Goal: Information Seeking & Learning: Check status

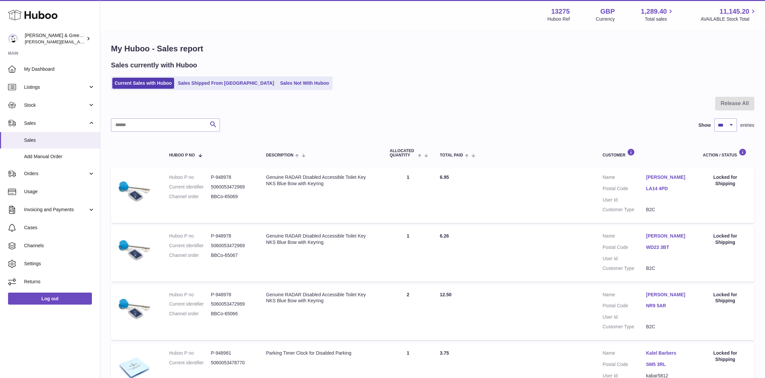
select select "***"
click at [66, 106] on span "Stock" at bounding box center [56, 105] width 64 height 6
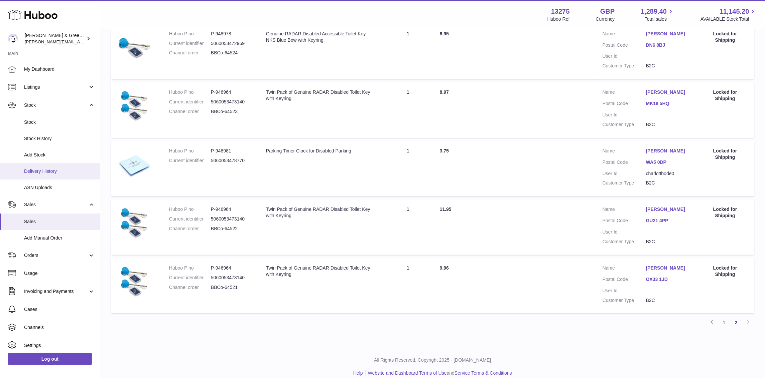
click at [58, 169] on span "Delivery History" at bounding box center [59, 171] width 71 height 6
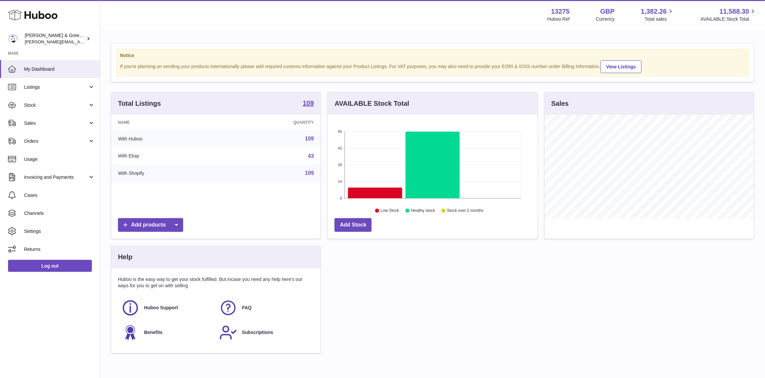
scroll to position [104, 209]
click at [96, 106] on link "Stock" at bounding box center [50, 105] width 100 height 18
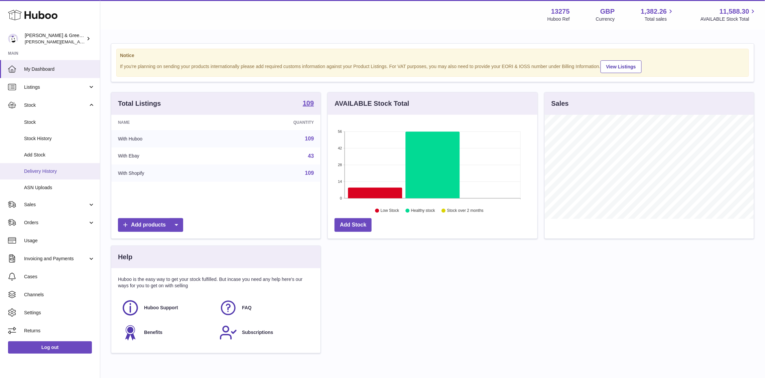
click at [61, 168] on span "Delivery History" at bounding box center [59, 171] width 71 height 6
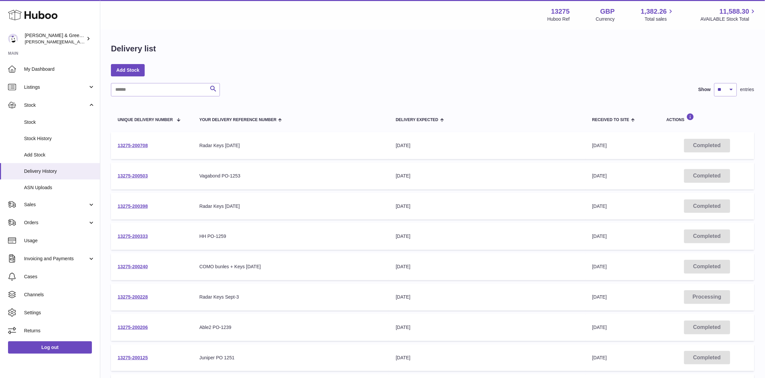
drag, startPoint x: 655, startPoint y: 61, endPoint x: 598, endPoint y: 52, distance: 58.2
click at [655, 61] on div "Delivery list Add Stock Search Show ** ** ** *** entries Unique Delivery Number…" at bounding box center [432, 248] width 664 height 436
click at [54, 119] on span "Stock" at bounding box center [59, 122] width 71 height 6
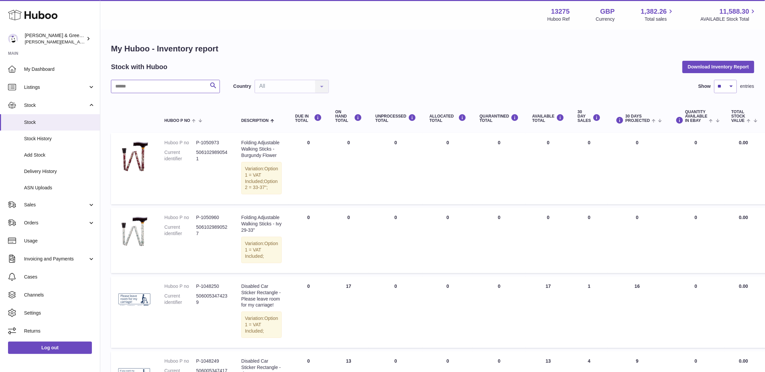
click at [140, 91] on input "text" at bounding box center [165, 86] width 109 height 13
type input "*******"
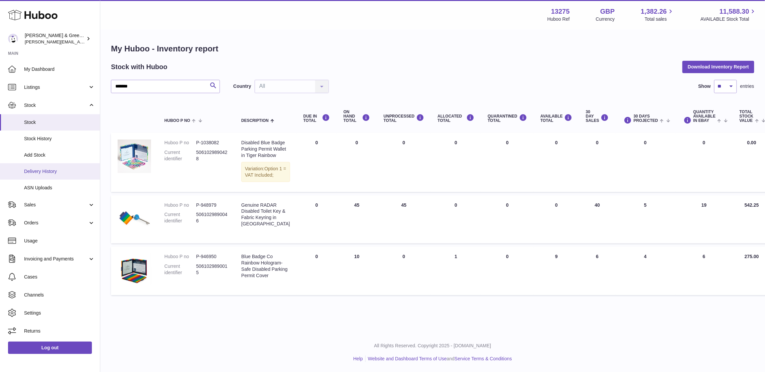
click at [45, 177] on link "Delivery History" at bounding box center [50, 171] width 100 height 16
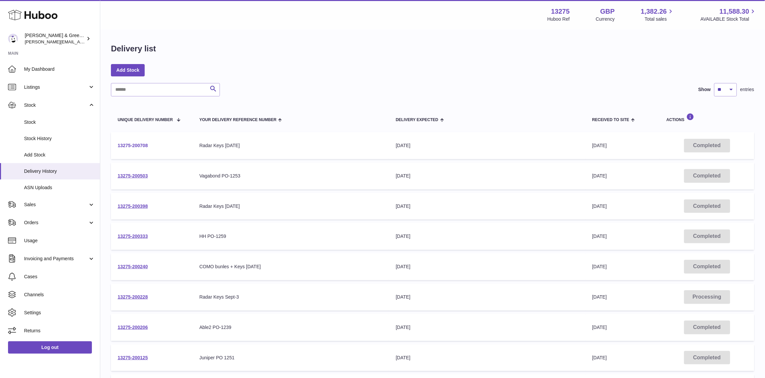
click at [139, 144] on link "13275-200708" at bounding box center [133, 145] width 30 height 5
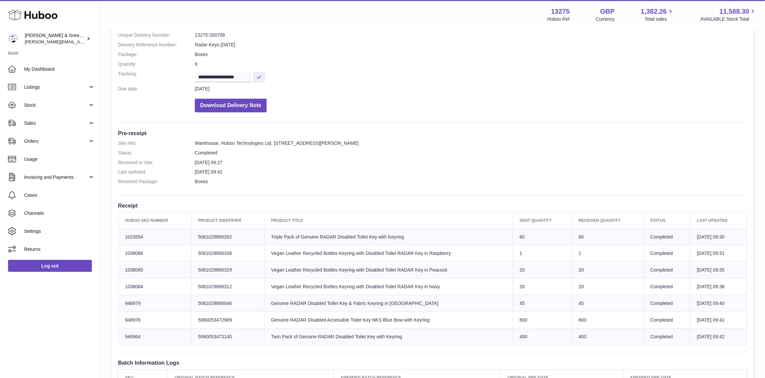
scroll to position [84, 0]
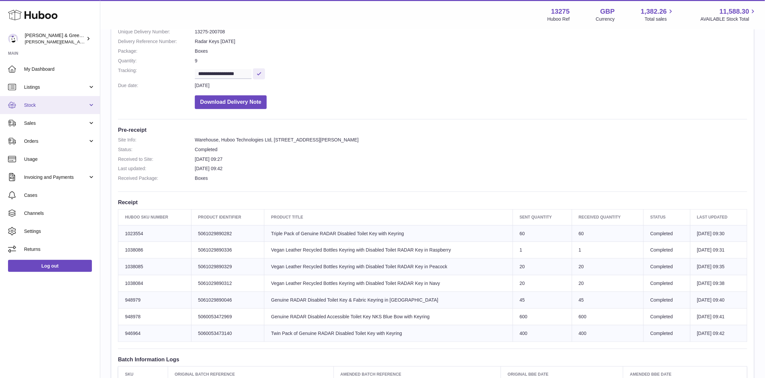
click at [54, 103] on span "Stock" at bounding box center [56, 105] width 64 height 6
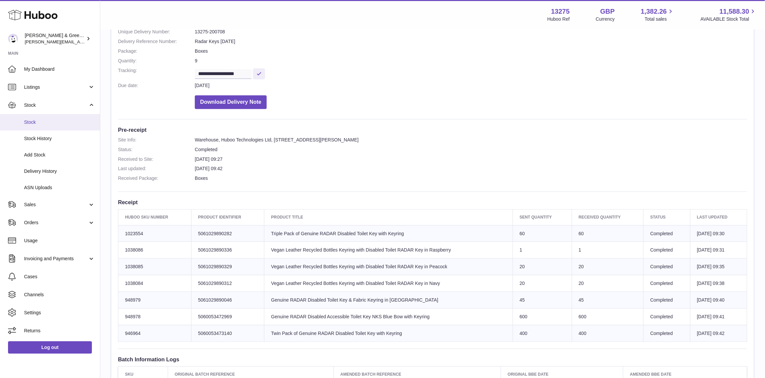
click at [57, 124] on span "Stock" at bounding box center [59, 122] width 71 height 6
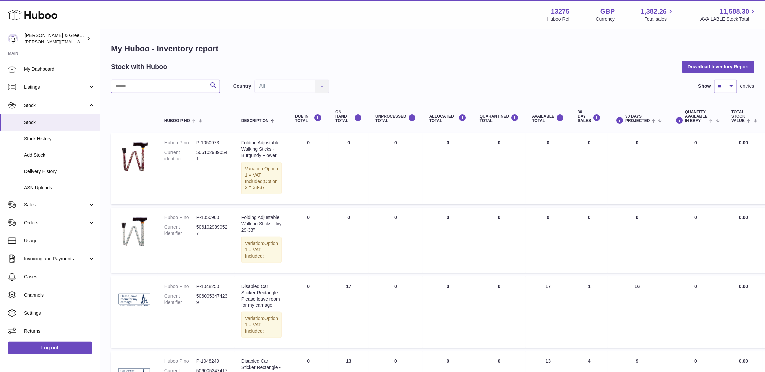
click at [147, 89] on input "text" at bounding box center [165, 86] width 109 height 13
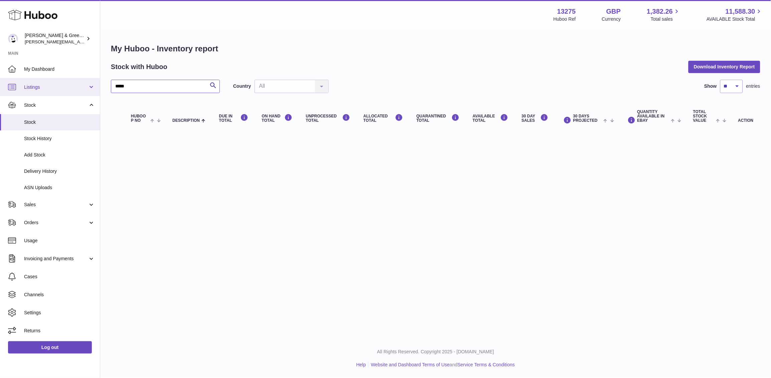
drag, startPoint x: 154, startPoint y: 89, endPoint x: 0, endPoint y: 95, distance: 153.8
click at [0, 95] on div "Huboo [PERSON_NAME] & Green Ltd [PERSON_NAME][EMAIL_ADDRESS][DOMAIN_NAME] Main …" at bounding box center [385, 189] width 771 height 378
drag, startPoint x: 161, startPoint y: 89, endPoint x: 34, endPoint y: 92, distance: 127.3
click at [34, 92] on div "Huboo [PERSON_NAME] & Green Ltd [PERSON_NAME][EMAIL_ADDRESS][DOMAIN_NAME] Main …" at bounding box center [385, 189] width 771 height 378
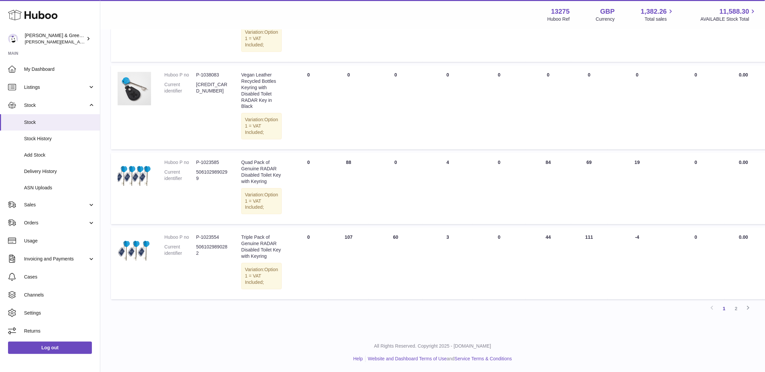
scroll to position [812, 0]
click at [736, 308] on link "2" at bounding box center [736, 309] width 12 height 12
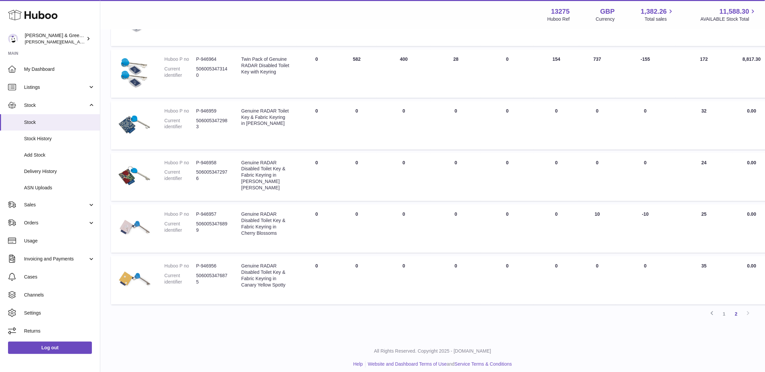
scroll to position [30, 0]
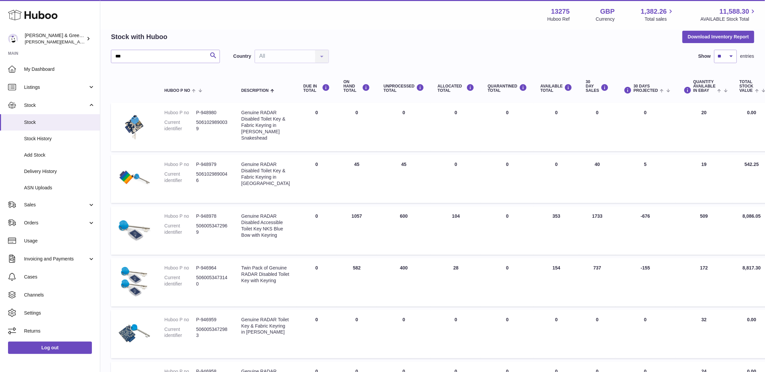
drag, startPoint x: 318, startPoint y: 170, endPoint x: 637, endPoint y: 186, distance: 319.1
click at [637, 186] on tr "Huboo P no P-948979 Current identifier 5061029890046 Description Genuine RADAR …" at bounding box center [459, 179] width 696 height 48
drag, startPoint x: 100, startPoint y: 52, endPoint x: 65, endPoint y: 40, distance: 37.1
click at [38, 42] on div "Huboo [PERSON_NAME] & Green Ltd [PERSON_NAME][EMAIL_ADDRESS][DOMAIN_NAME] Main …" at bounding box center [382, 278] width 765 height 617
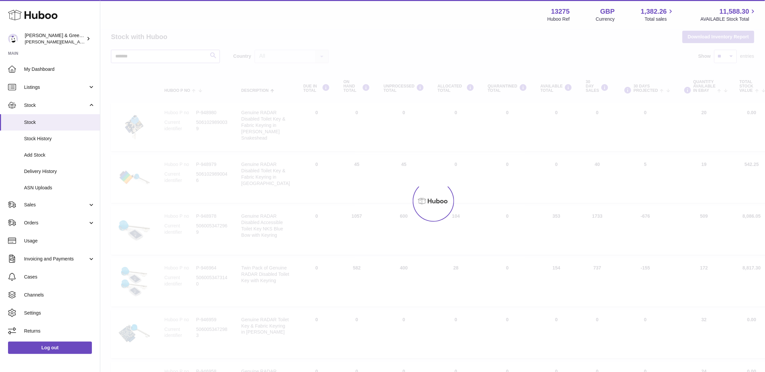
scroll to position [6, 0]
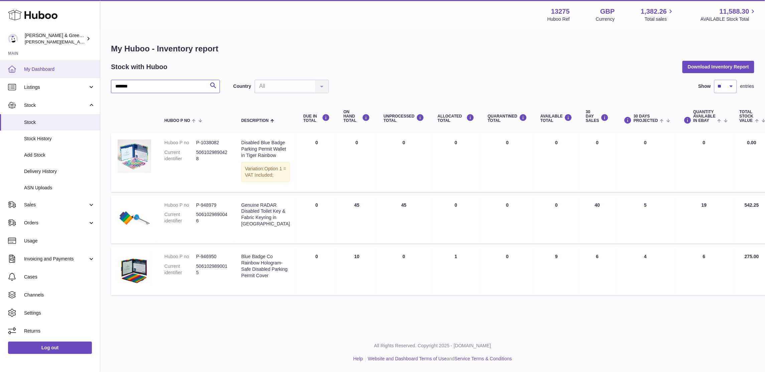
drag, startPoint x: 150, startPoint y: 84, endPoint x: 63, endPoint y: 75, distance: 87.2
click at [54, 74] on div "Huboo [PERSON_NAME] & Green Ltd [PERSON_NAME][EMAIL_ADDRESS][DOMAIN_NAME] Main …" at bounding box center [382, 186] width 765 height 372
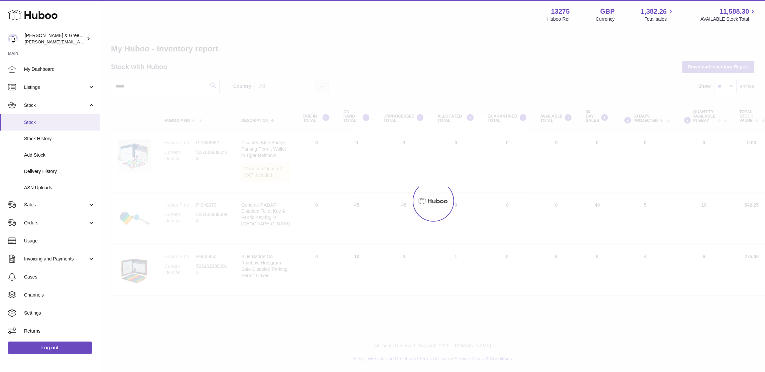
scroll to position [30, 0]
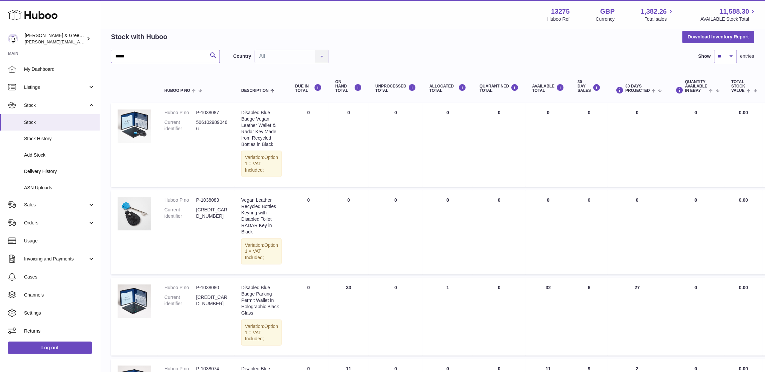
drag, startPoint x: 147, startPoint y: 58, endPoint x: 51, endPoint y: 50, distance: 96.2
click at [51, 50] on div "Huboo [PERSON_NAME] & Green Ltd [PERSON_NAME][EMAIL_ADDRESS][DOMAIN_NAME] Main …" at bounding box center [382, 330] width 765 height 720
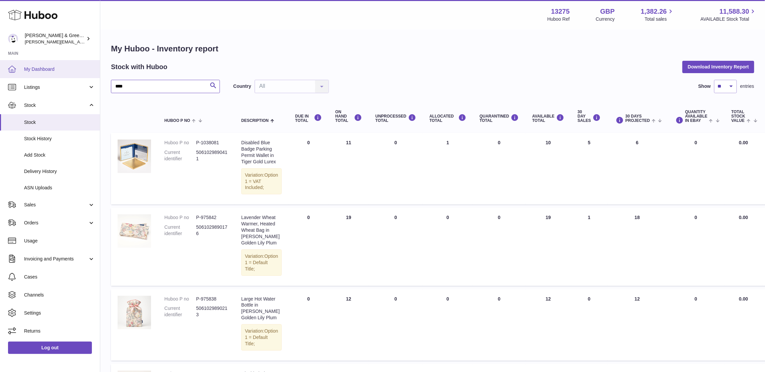
drag, startPoint x: 140, startPoint y: 88, endPoint x: 53, endPoint y: 71, distance: 88.3
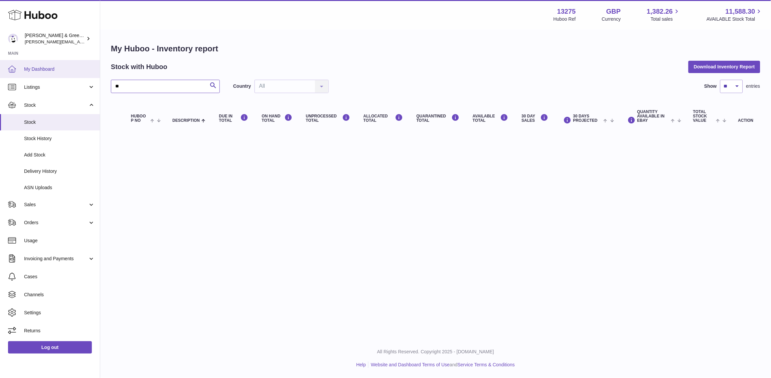
type input "*"
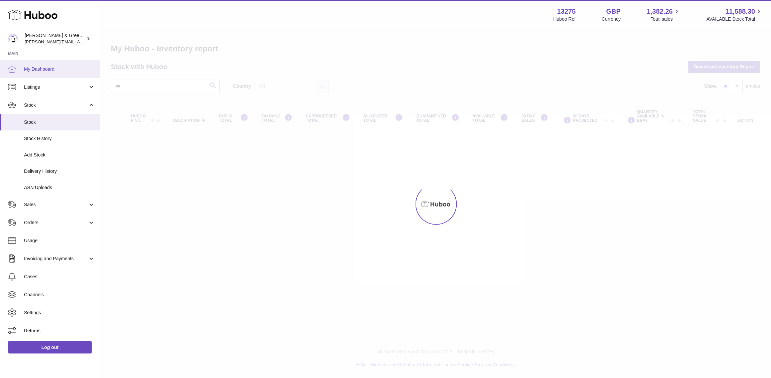
type input "***"
